Goal: Task Accomplishment & Management: Complete application form

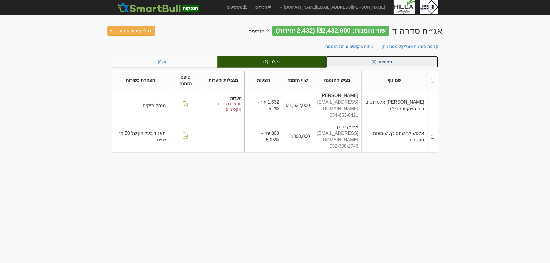
click at [368, 64] on link "ממתינות (0)" at bounding box center [382, 61] width 112 height 11
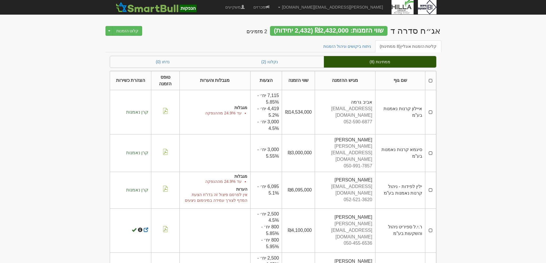
drag, startPoint x: 432, startPoint y: 110, endPoint x: 434, endPoint y: 133, distance: 23.3
click at [432, 110] on td at bounding box center [430, 112] width 11 height 44
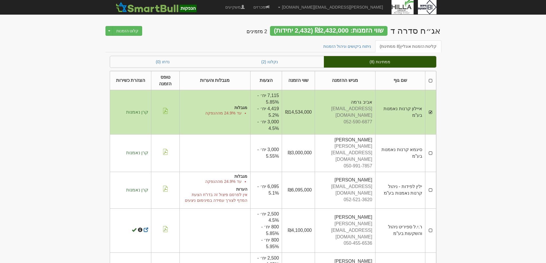
click at [431, 147] on td at bounding box center [430, 153] width 11 height 38
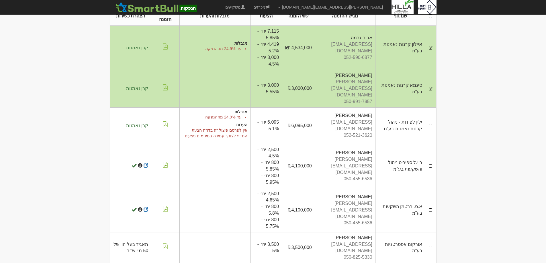
scroll to position [86, 0]
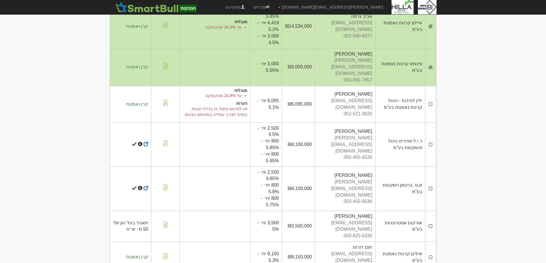
drag, startPoint x: 429, startPoint y: 91, endPoint x: 432, endPoint y: 100, distance: 8.8
click at [429, 92] on td at bounding box center [430, 104] width 11 height 37
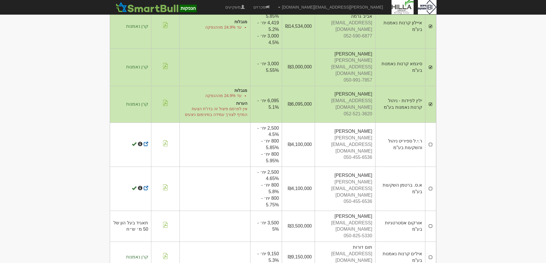
drag, startPoint x: 431, startPoint y: 131, endPoint x: 421, endPoint y: 177, distance: 46.8
click at [431, 132] on td at bounding box center [430, 145] width 11 height 44
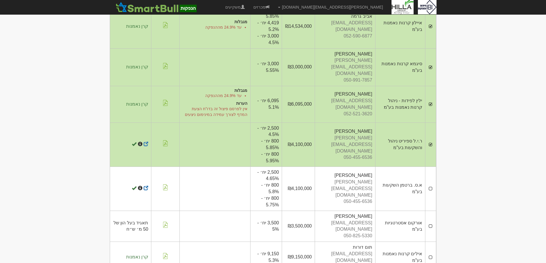
drag, startPoint x: 433, startPoint y: 177, endPoint x: 432, endPoint y: 187, distance: 10.0
click at [433, 178] on td at bounding box center [430, 189] width 11 height 44
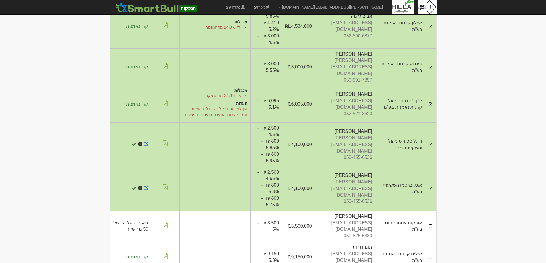
drag, startPoint x: 429, startPoint y: 210, endPoint x: 435, endPoint y: 231, distance: 21.8
click at [429, 213] on td at bounding box center [430, 226] width 11 height 31
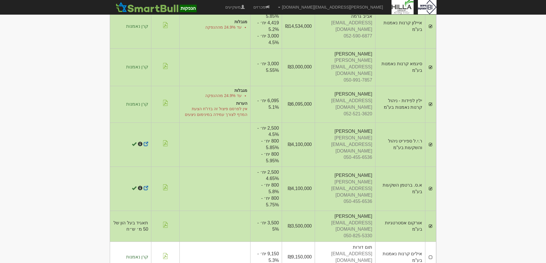
click at [430, 242] on td at bounding box center [430, 257] width 11 height 31
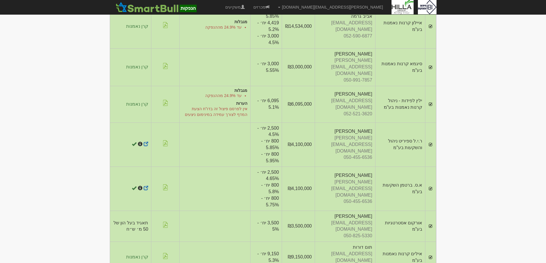
scroll to position [100, 0]
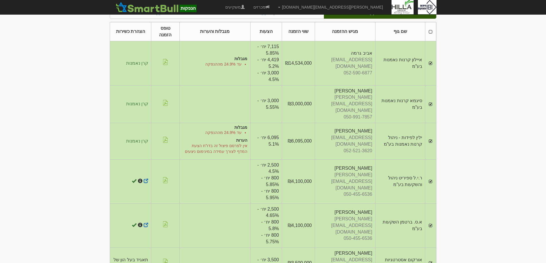
scroll to position [0, 0]
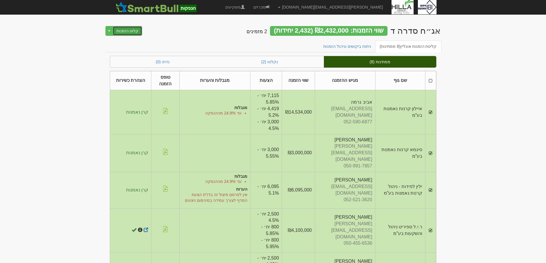
click at [128, 32] on button "קלוט הזמנות" at bounding box center [128, 31] width 30 height 10
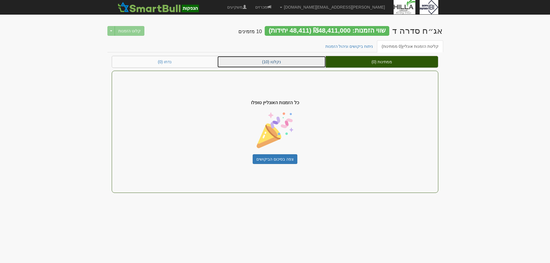
click at [292, 57] on link "נקלטו (10)" at bounding box center [271, 61] width 108 height 11
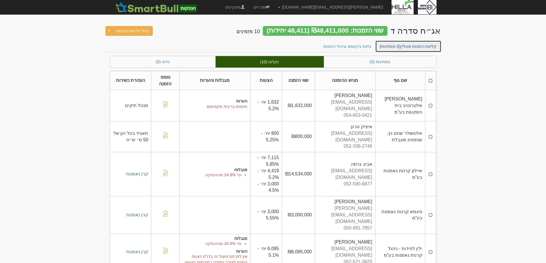
click at [411, 47] on link "קליטת הזמנות אונליין (0 ממתינות)" at bounding box center [408, 46] width 66 height 12
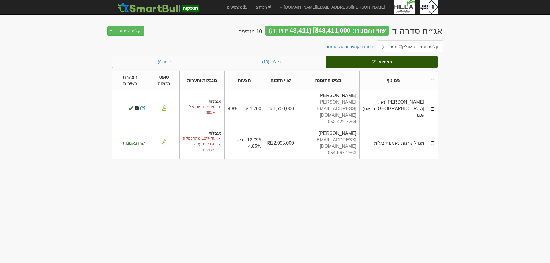
click at [432, 137] on td at bounding box center [432, 143] width 11 height 31
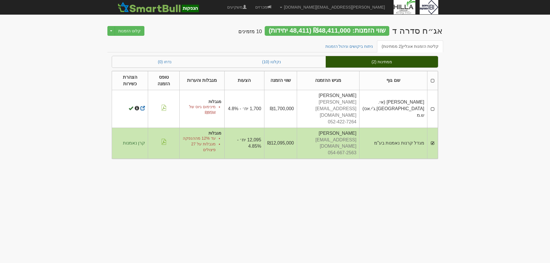
click at [433, 107] on td at bounding box center [432, 109] width 11 height 38
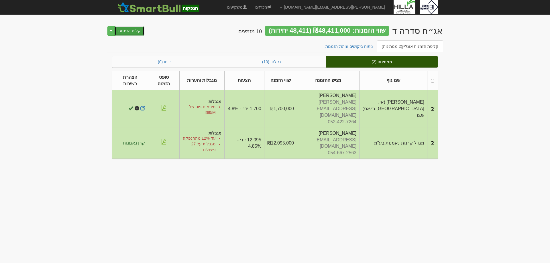
click at [127, 28] on button "קלוט הזמנות" at bounding box center [130, 31] width 30 height 10
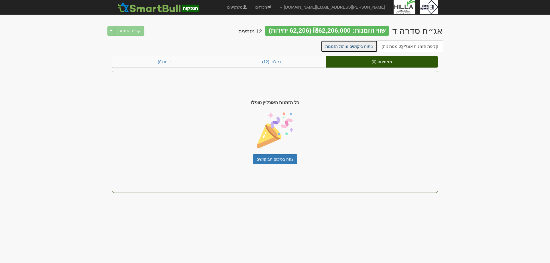
click at [340, 48] on link "ניתוח ביקושים וניהול הזמנות" at bounding box center [349, 46] width 57 height 12
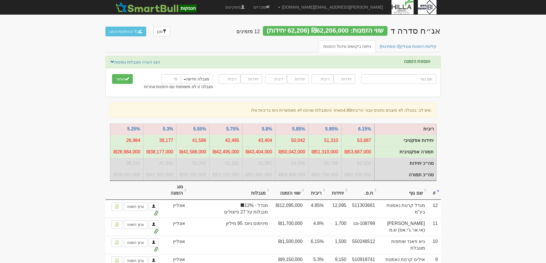
click at [414, 199] on th "שם גוף" at bounding box center [403, 190] width 50 height 19
click at [412, 198] on th "שם גוף" at bounding box center [403, 190] width 50 height 19
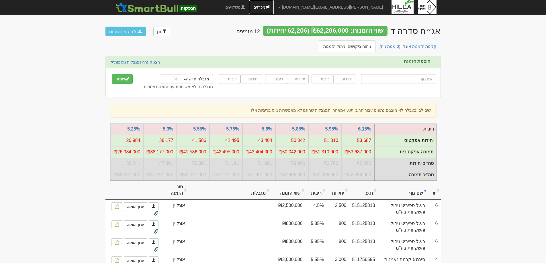
click at [274, 5] on link "מכרזים" at bounding box center [261, 7] width 25 height 14
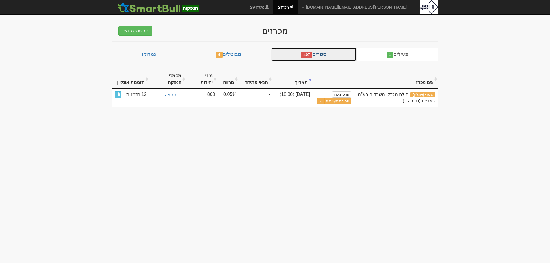
click at [328, 51] on link "סגורים 407" at bounding box center [313, 55] width 85 height 14
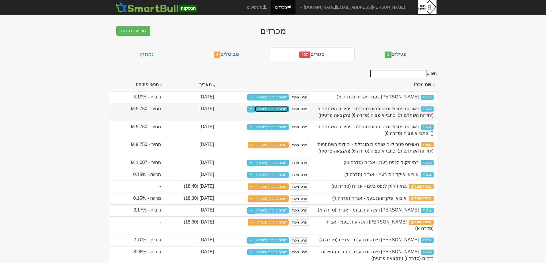
click at [288, 110] on link "דוחות סופיים (ציבורי)" at bounding box center [271, 109] width 34 height 6
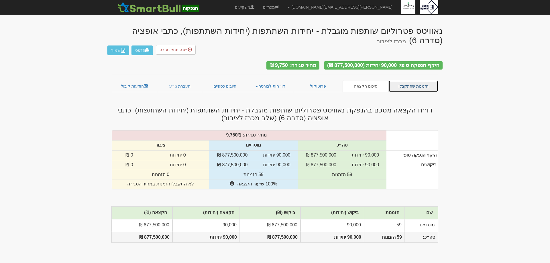
click at [408, 82] on link "הזמנות שהתקבלו" at bounding box center [413, 86] width 50 height 12
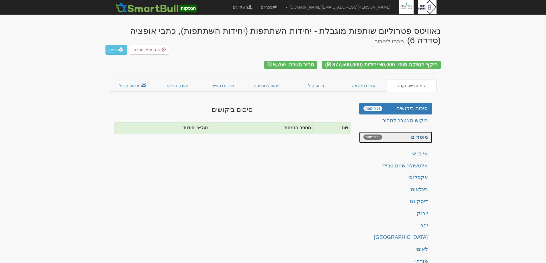
click at [424, 132] on link "מוסדיים 59 הזמנות" at bounding box center [395, 137] width 73 height 11
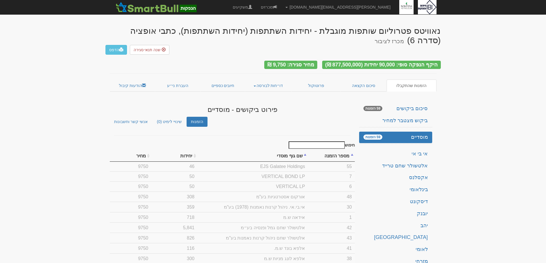
click at [341, 150] on th "מספר הזמנה" at bounding box center [331, 155] width 47 height 11
click at [281, 7] on link "מכרזים" at bounding box center [268, 7] width 25 height 14
drag, startPoint x: 510, startPoint y: 111, endPoint x: 511, endPoint y: 60, distance: 51.3
click at [281, 7] on link "מכרזים" at bounding box center [268, 7] width 25 height 14
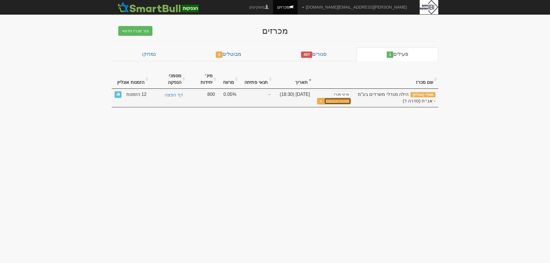
click at [341, 98] on button "פתיחת מעטפות" at bounding box center [337, 101] width 27 height 7
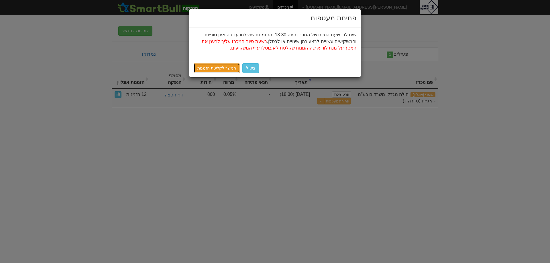
click at [213, 66] on link "המשך לקליטת הזמנות" at bounding box center [217, 68] width 46 height 10
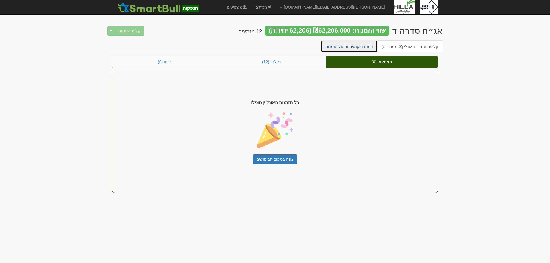
click at [344, 48] on link "ניתוח ביקושים וניהול הזמנות" at bounding box center [349, 46] width 57 height 12
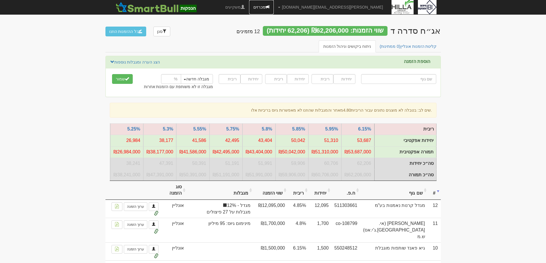
click at [274, 3] on link "מכרזים" at bounding box center [261, 7] width 25 height 14
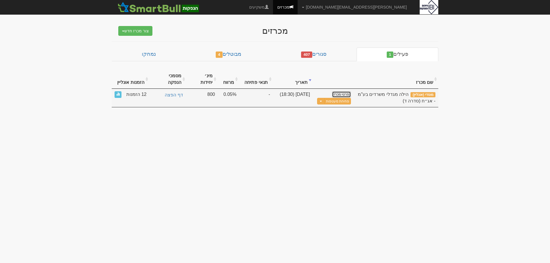
click at [344, 91] on link "פרטי מכרז" at bounding box center [341, 94] width 19 height 6
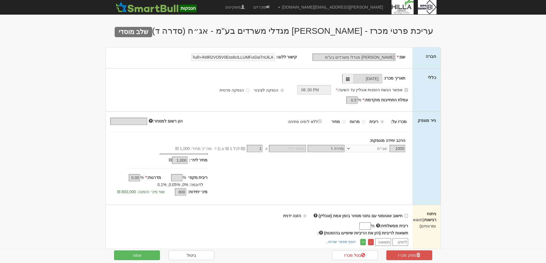
click at [247, 51] on div "שם: * [PERSON_NAME] מגדלי משרדים בע"מ קישור ללוגו:" at bounding box center [259, 58] width 307 height 21
click at [284, 109] on div "תאריך מכרז: [DATE] אפשר הגשת הזמנות אונליין עד השעה: * 18:30" at bounding box center [259, 90] width 307 height 43
click at [190, 257] on link "ביטול" at bounding box center [191, 256] width 46 height 10
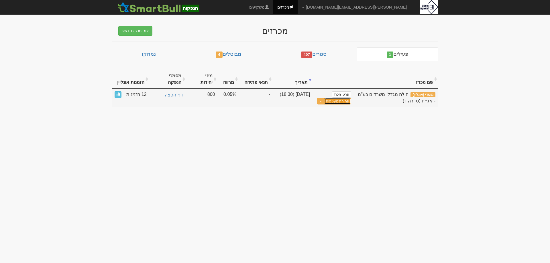
click at [341, 98] on button "פתיחת מעטפות" at bounding box center [337, 101] width 27 height 7
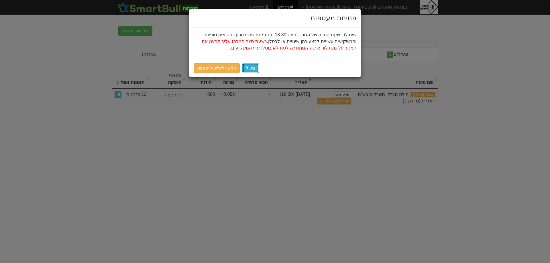
click at [250, 69] on button "ביטול" at bounding box center [250, 68] width 17 height 10
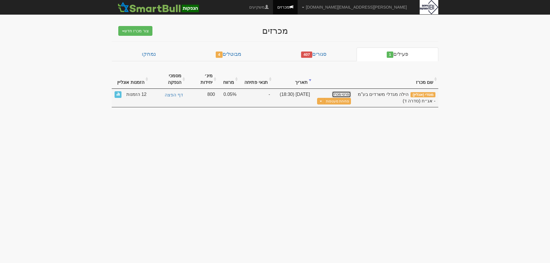
click at [343, 91] on link "פרטי מכרז" at bounding box center [341, 94] width 19 height 6
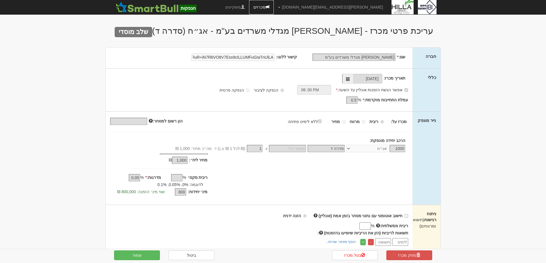
click at [274, 8] on link "מכרזים" at bounding box center [261, 7] width 25 height 14
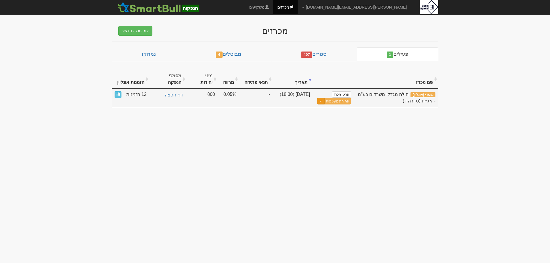
click at [324, 98] on button "Toggle Dropdown" at bounding box center [320, 101] width 7 height 7
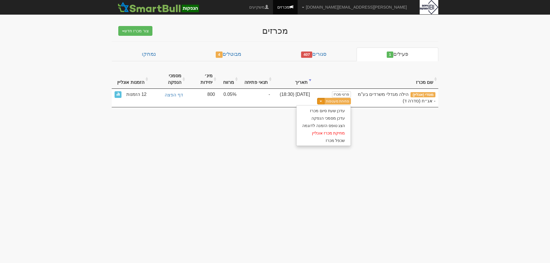
click at [411, 131] on body "[PERSON_NAME][EMAIL_ADDRESS][DOMAIN_NAME] הגדרות חשבונות הנפקה תבניות הודעות קי…" at bounding box center [275, 131] width 550 height 263
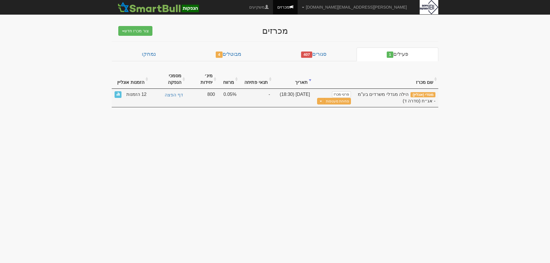
click at [341, 99] on td "פרטי מכרז נוסח הזמנה למשקיעים × עורך טקסט עשיר, offer_mail_template_body גזירה" at bounding box center [333, 98] width 41 height 18
click at [341, 98] on button "פתיחת מעטפות" at bounding box center [337, 101] width 27 height 7
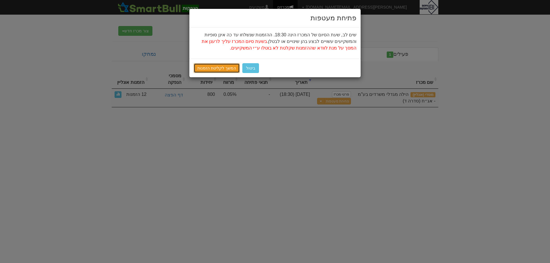
click at [208, 67] on link "המשך לקליטת הזמנות" at bounding box center [217, 68] width 46 height 10
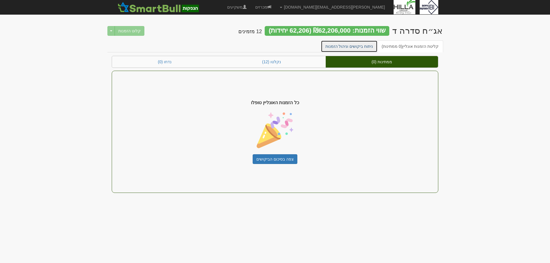
click at [361, 48] on link "ניתוח ביקושים וניהול הזמנות" at bounding box center [349, 46] width 57 height 12
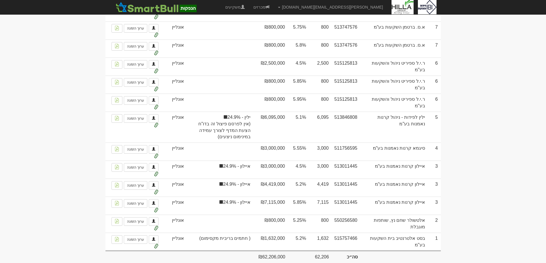
scroll to position [295, 0]
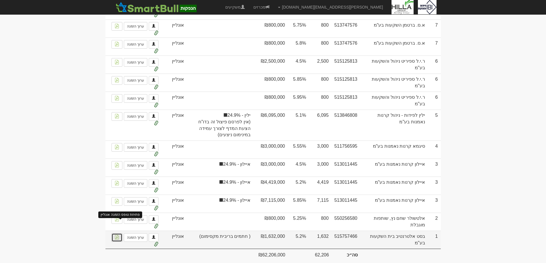
click at [119, 235] on img at bounding box center [117, 237] width 5 height 5
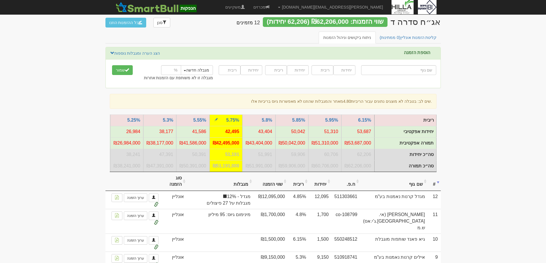
scroll to position [0, 0]
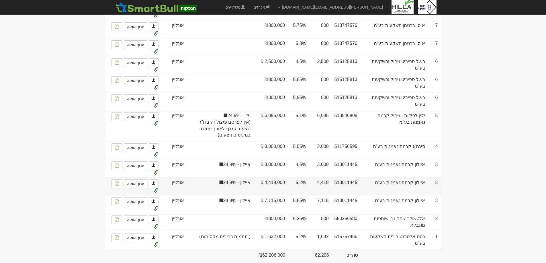
scroll to position [295, 0]
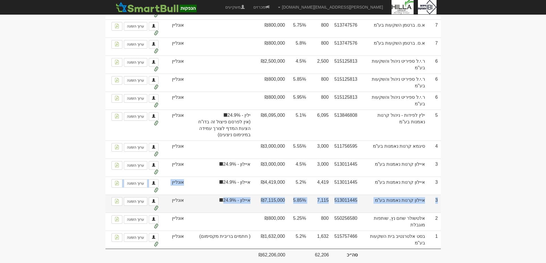
drag, startPoint x: 212, startPoint y: 184, endPoint x: 209, endPoint y: 187, distance: 4.7
click at [209, 187] on tbody "12 מגדל קרנות נאמנות בע"מ 511303661 12,095 4.85% ₪12,095,000 מגדל 12 9" at bounding box center [272, 77] width 335 height 344
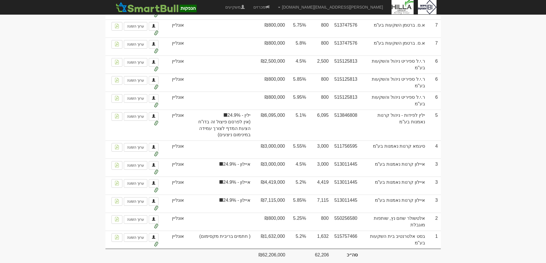
drag, startPoint x: 497, startPoint y: 153, endPoint x: 501, endPoint y: 150, distance: 4.1
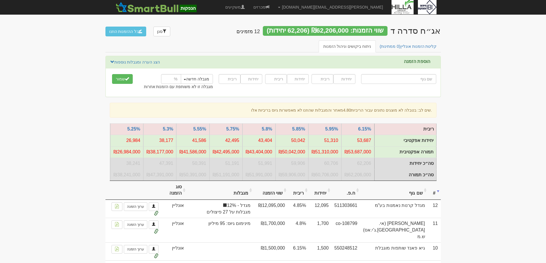
scroll to position [29, 0]
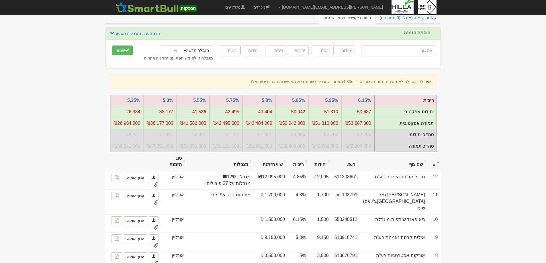
click at [309, 168] on th "ריבית" at bounding box center [298, 161] width 21 height 19
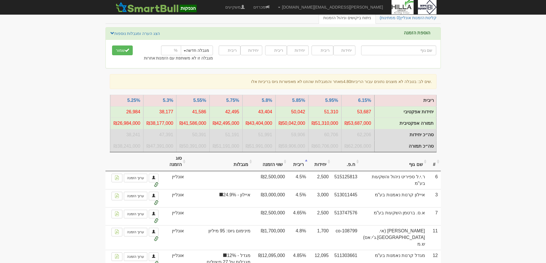
click at [309, 166] on th "ריבית" at bounding box center [298, 161] width 21 height 19
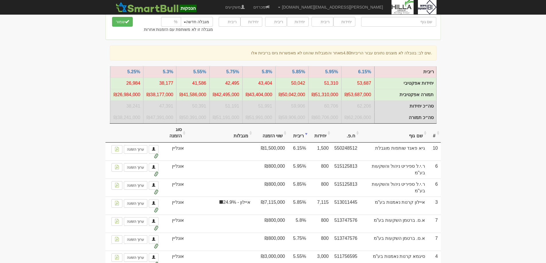
scroll to position [0, 0]
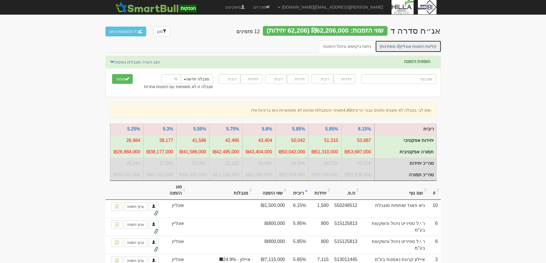
click at [426, 49] on link "קליטת הזמנות אונליין (0 ממתינות)" at bounding box center [408, 46] width 66 height 12
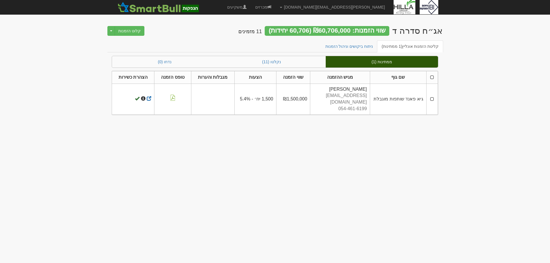
click at [432, 96] on td at bounding box center [431, 99] width 11 height 31
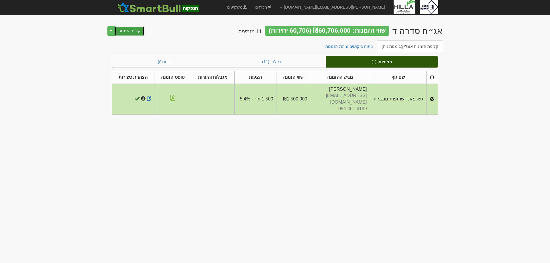
click at [129, 32] on button "קלוט הזמנות" at bounding box center [130, 31] width 30 height 10
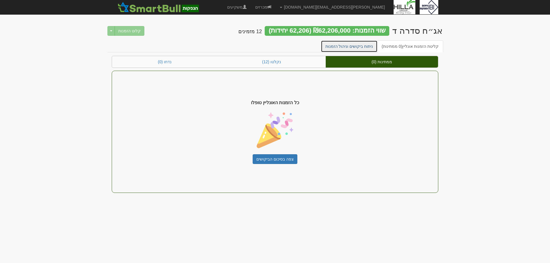
click at [363, 46] on link "ניתוח ביקושים וניהול הזמנות" at bounding box center [349, 46] width 57 height 12
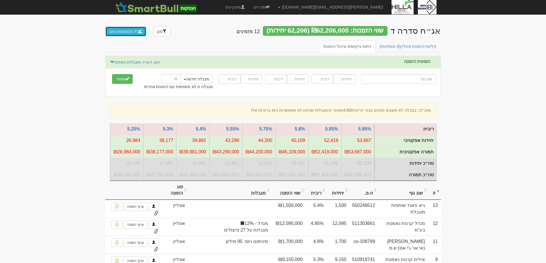
click at [124, 31] on button "כל ההזמנות הוזנו" at bounding box center [125, 32] width 41 height 10
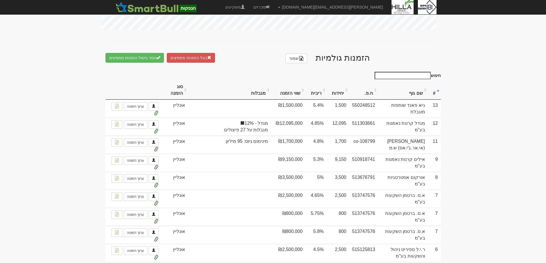
scroll to position [315, 0]
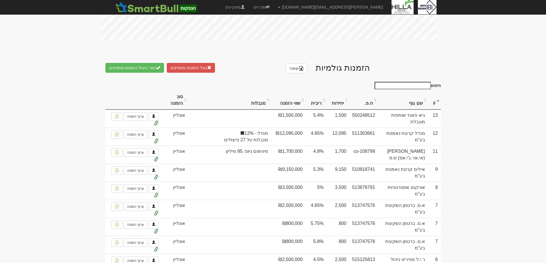
click at [319, 107] on th "ריבית" at bounding box center [315, 100] width 21 height 19
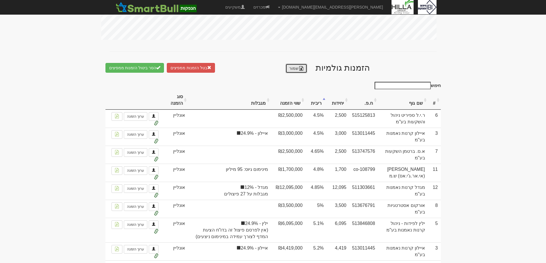
click at [293, 73] on link "שמור" at bounding box center [296, 69] width 22 height 10
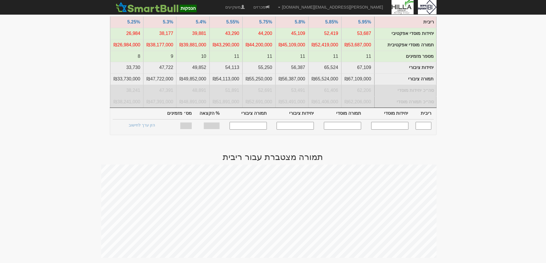
scroll to position [0, 0]
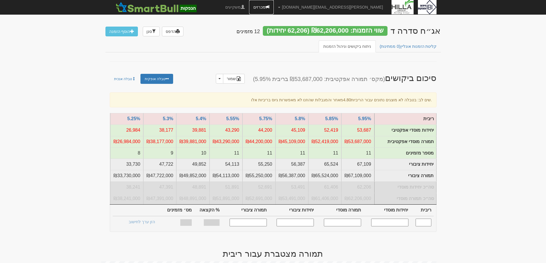
click at [274, 9] on link "מכרזים" at bounding box center [261, 7] width 25 height 14
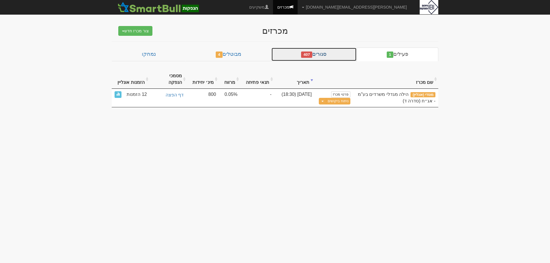
click at [321, 55] on link "סגורים 407" at bounding box center [313, 55] width 85 height 14
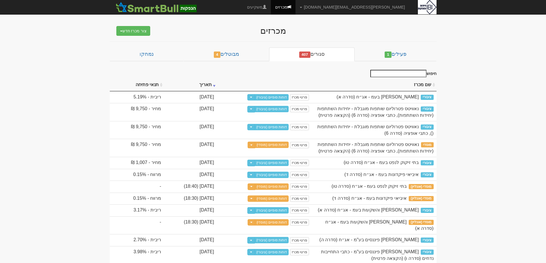
click at [411, 71] on input "חיפוש" at bounding box center [398, 73] width 56 height 7
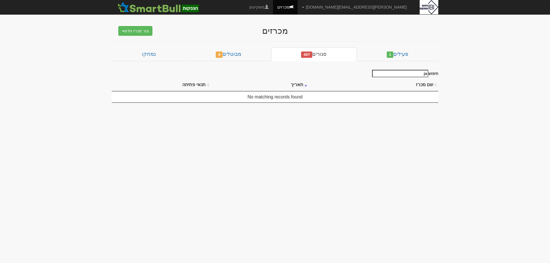
type input "j"
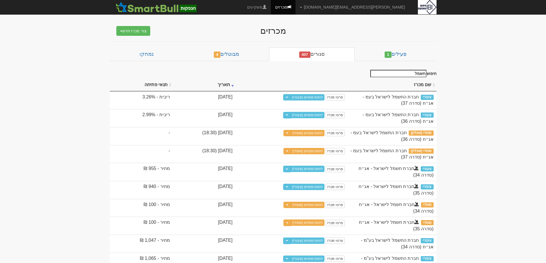
drag, startPoint x: 393, startPoint y: 74, endPoint x: 451, endPoint y: 79, distance: 58.1
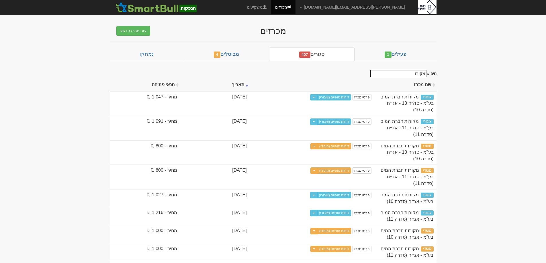
type input "מקורות"
drag, startPoint x: 417, startPoint y: 73, endPoint x: 437, endPoint y: 68, distance: 20.7
click at [437, 68] on div "מכרזים צור מכרז חדש מוסדי מוסדי מחתם אחר (ייבוא קובץ) ציבורי ללא מוסדי פעילים 1…" at bounding box center [272, 201] width 335 height 362
